Goal: Task Accomplishment & Management: Use online tool/utility

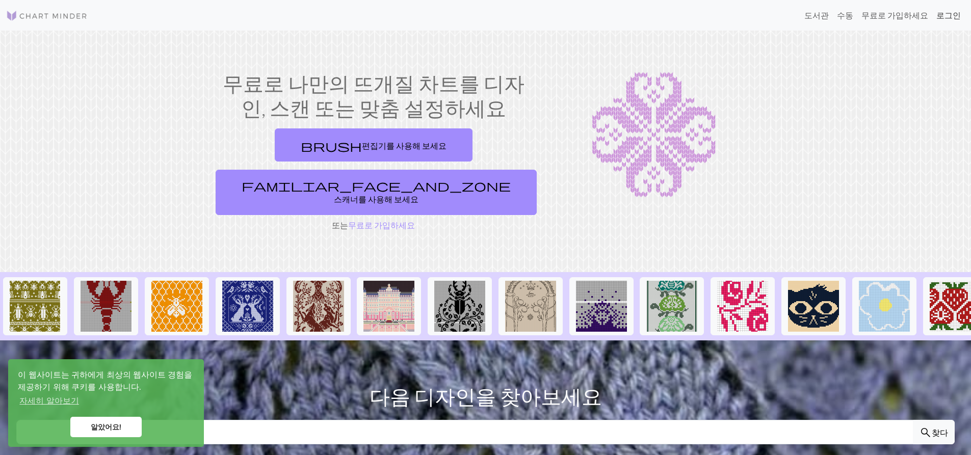
click at [952, 16] on font "로그인" at bounding box center [949, 15] width 24 height 10
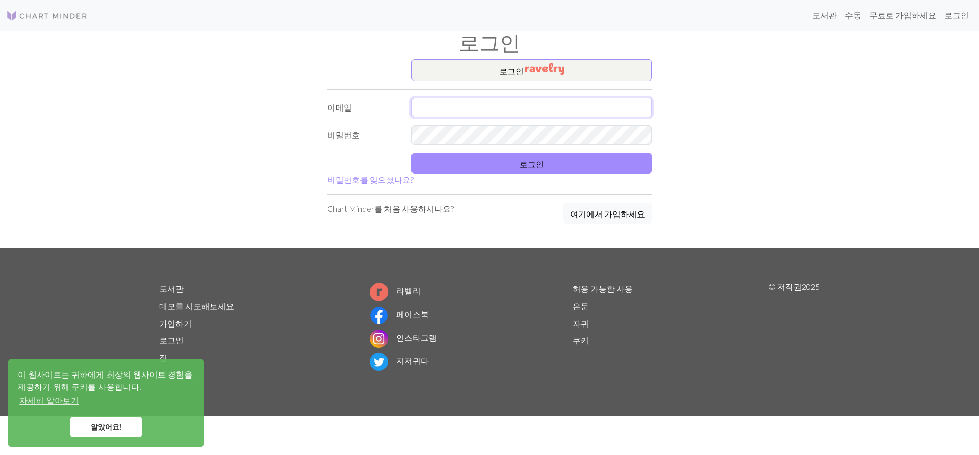
click at [482, 104] on input "text" at bounding box center [532, 107] width 240 height 19
type input "jeemas@naver.com"
click at [470, 159] on button "로그인" at bounding box center [532, 163] width 240 height 21
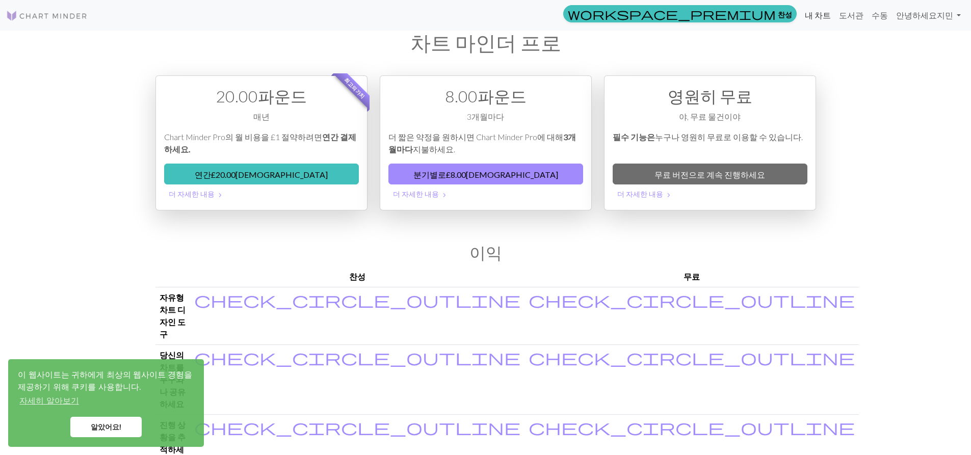
click at [833, 22] on link "내 차트" at bounding box center [818, 15] width 34 height 20
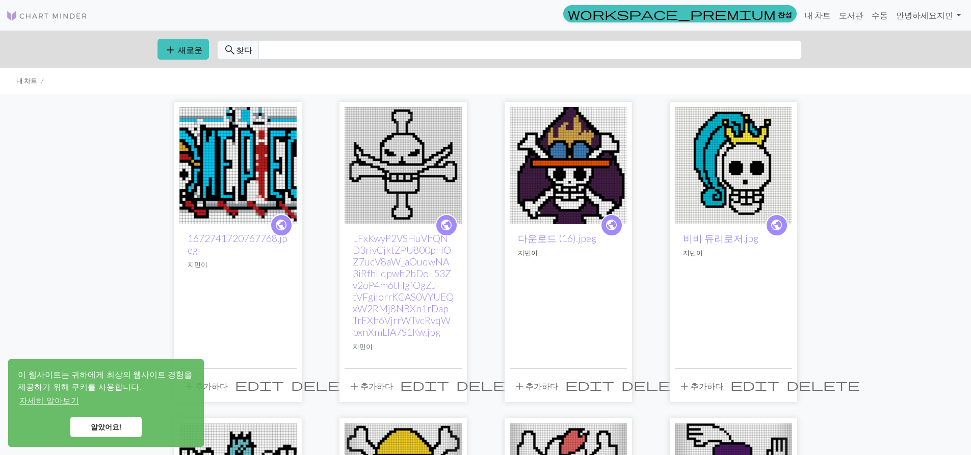
click at [253, 176] on img at bounding box center [237, 165] width 117 height 117
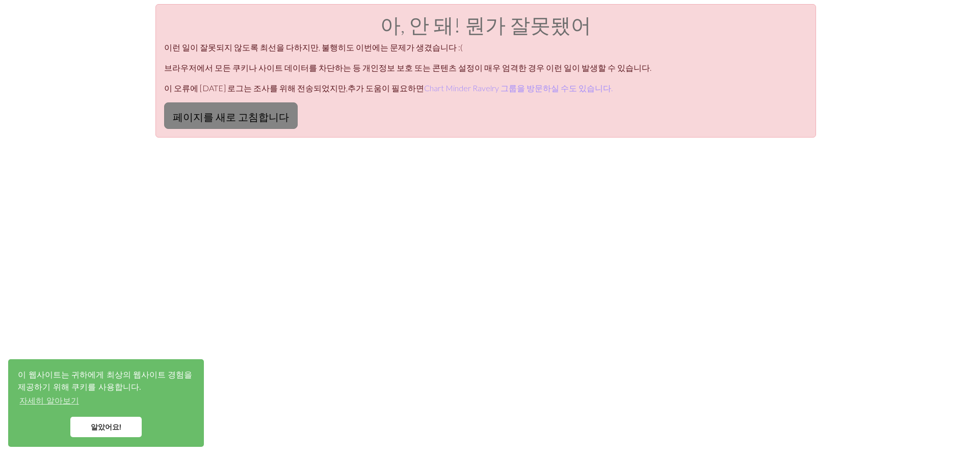
click at [260, 114] on font "페이지를 새로 고침합니다" at bounding box center [231, 117] width 116 height 12
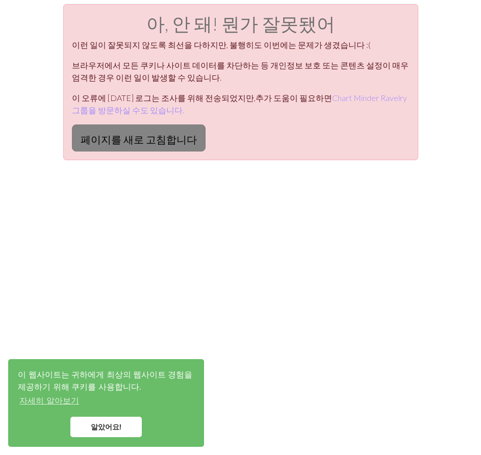
click at [122, 138] on font "페이지를 새로 고침합니다" at bounding box center [139, 139] width 116 height 12
